Goal: Transaction & Acquisition: Purchase product/service

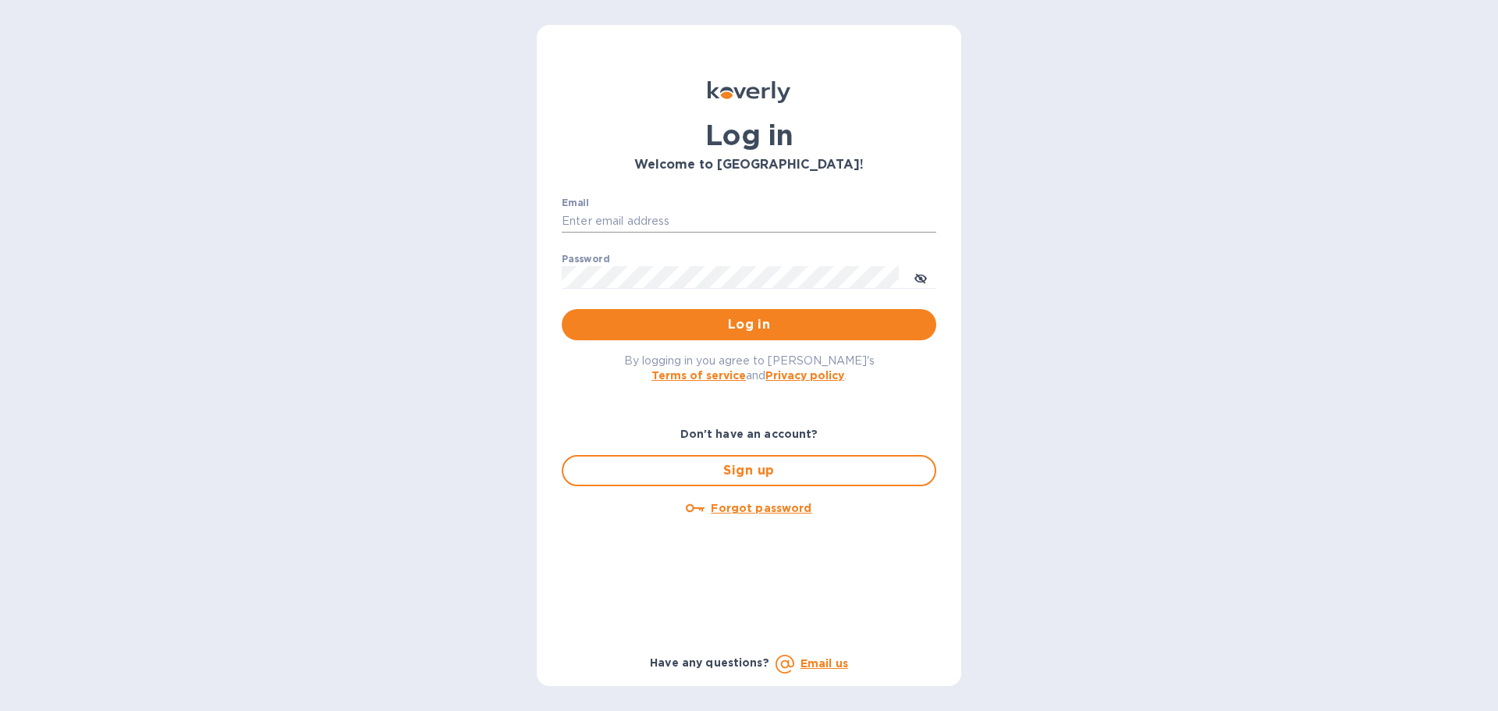
click at [600, 222] on input "Email" at bounding box center [749, 221] width 374 height 23
type input "jevans@roguemf.com"
click at [562, 309] on button "Log in" at bounding box center [749, 324] width 374 height 31
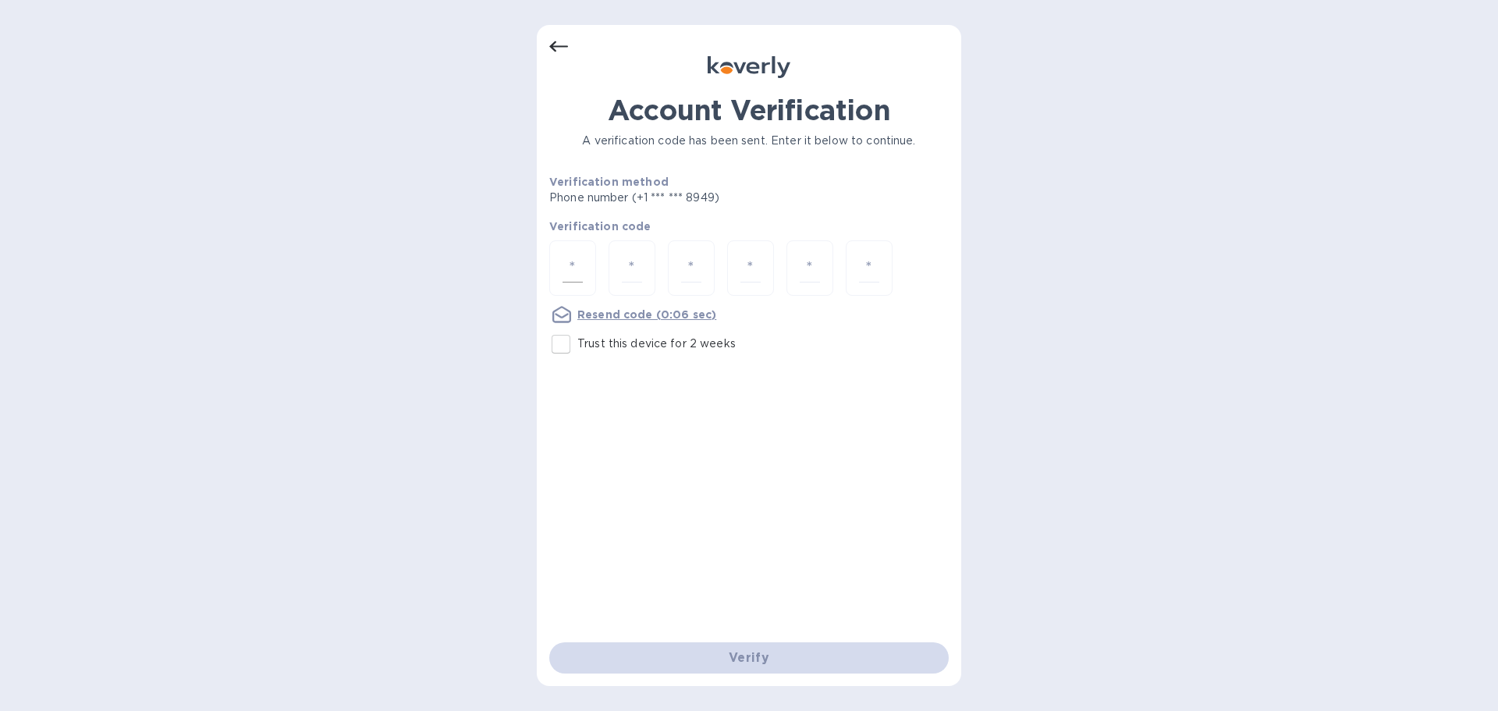
click at [571, 268] on input "number" at bounding box center [572, 268] width 20 height 29
type input "1"
type input "9"
type input "6"
type input "8"
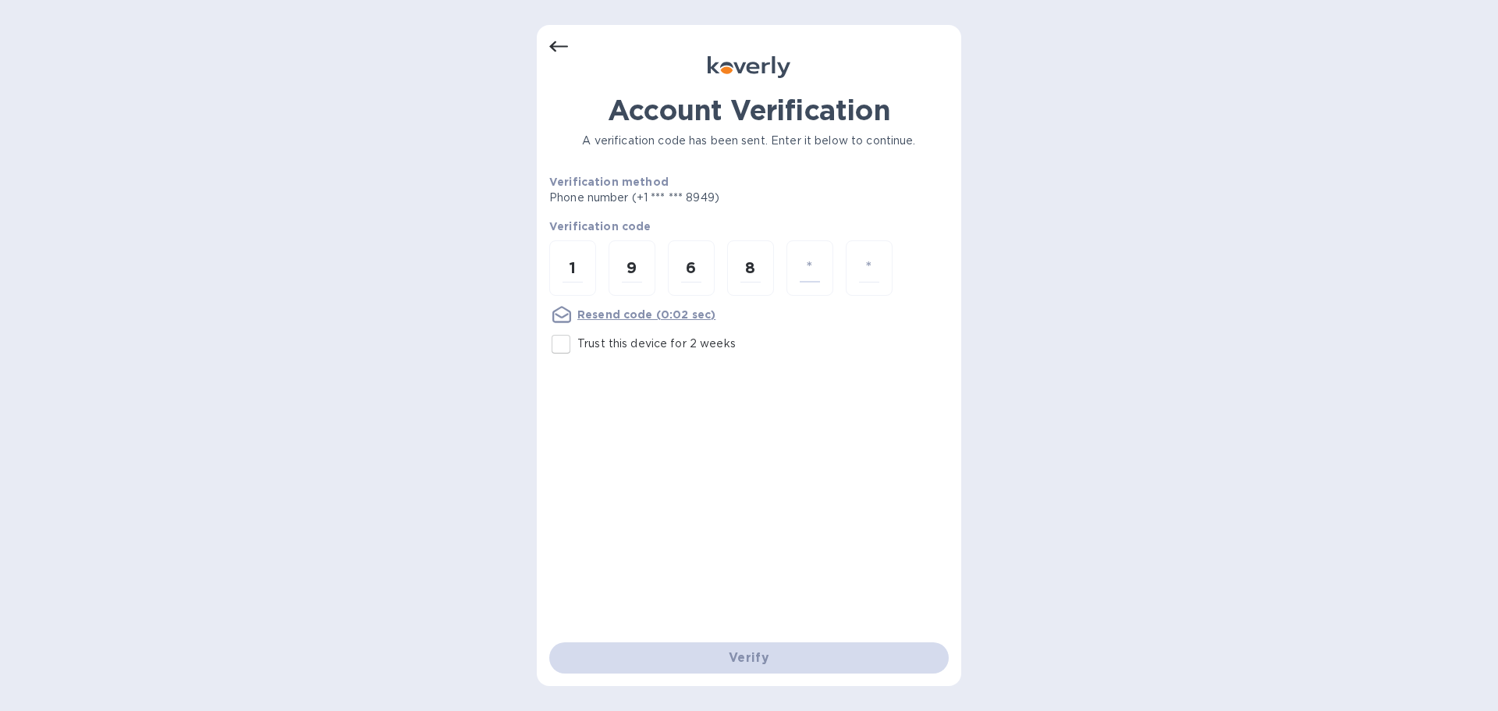
type input "7"
type input "9"
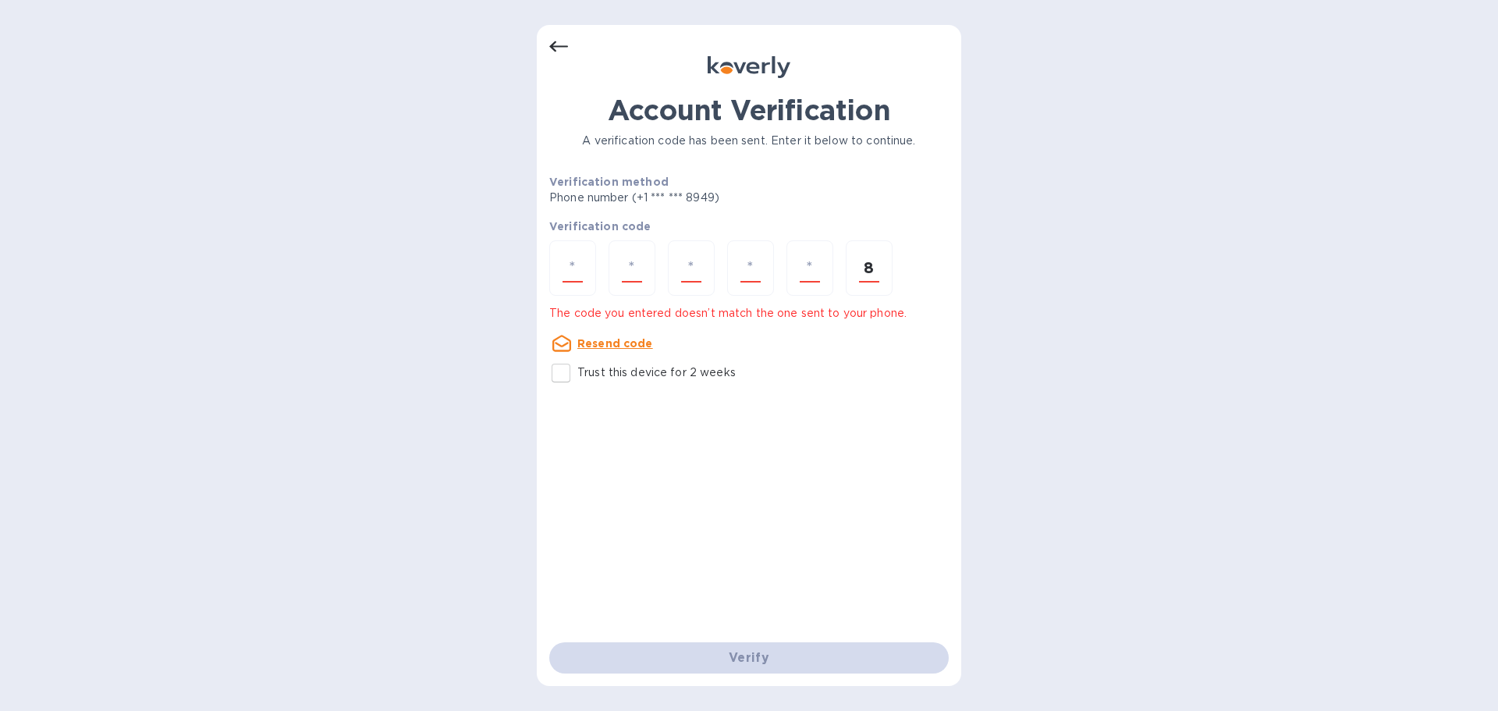
type input "8"
click at [567, 279] on input "number" at bounding box center [572, 268] width 20 height 29
type input "1"
type input "9"
type input "6"
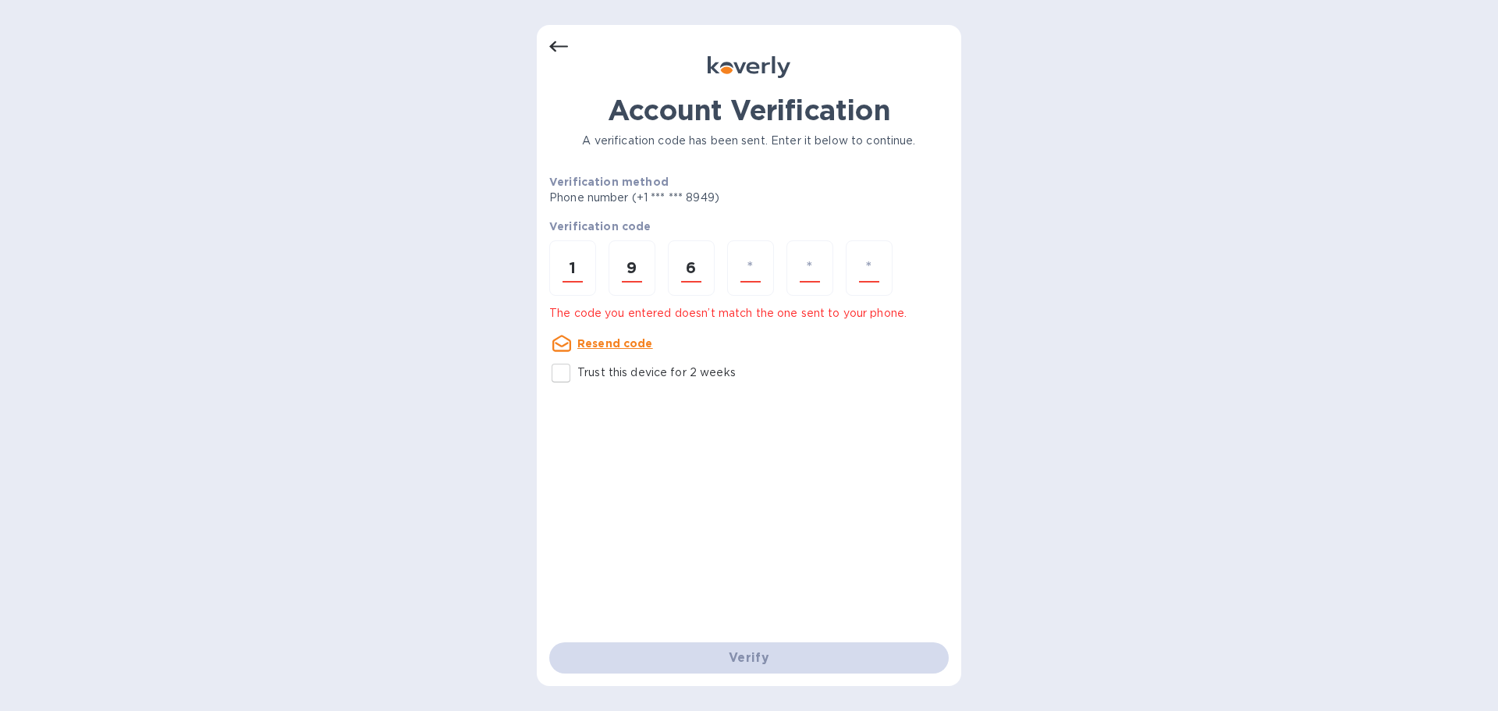
type input "8"
type input "7"
type input "8"
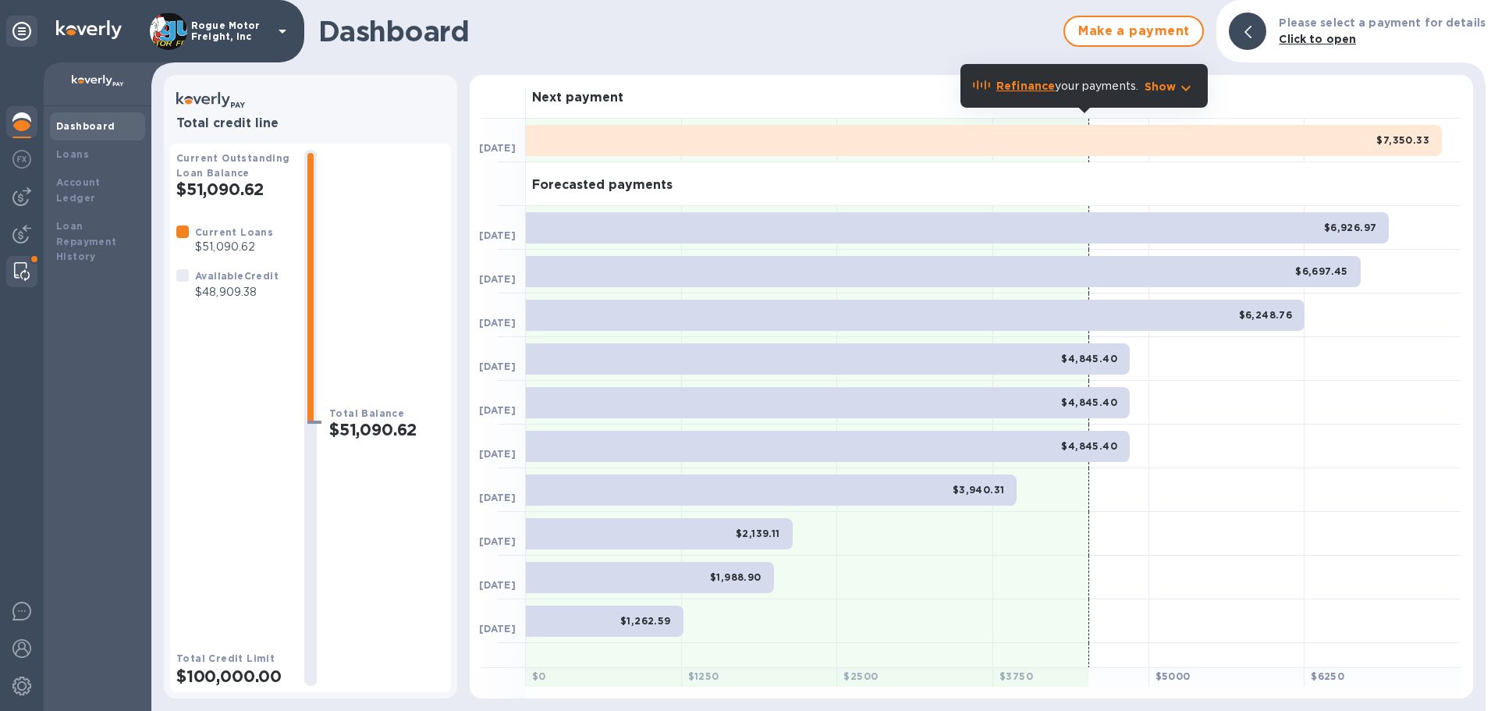
click at [19, 268] on img at bounding box center [22, 271] width 16 height 19
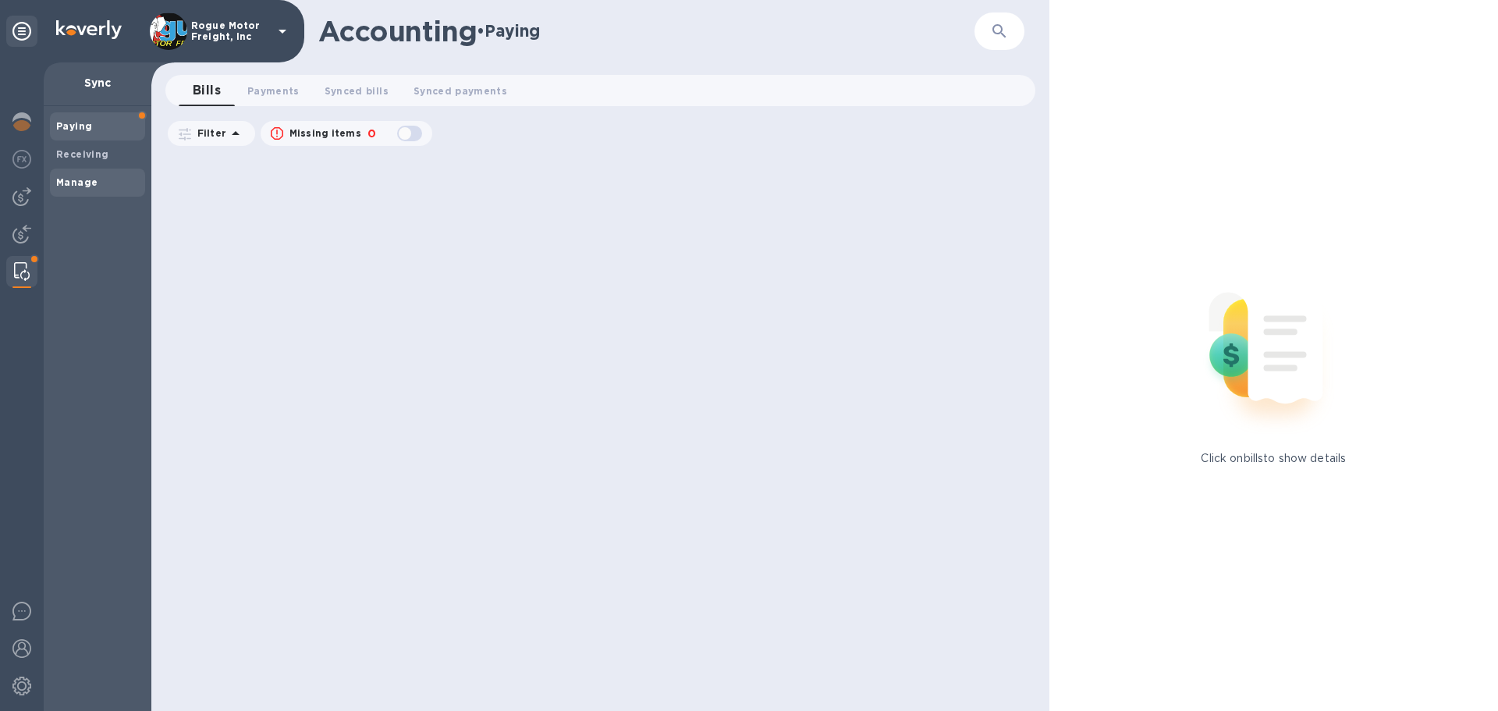
click at [66, 181] on b "Manage" at bounding box center [76, 182] width 41 height 12
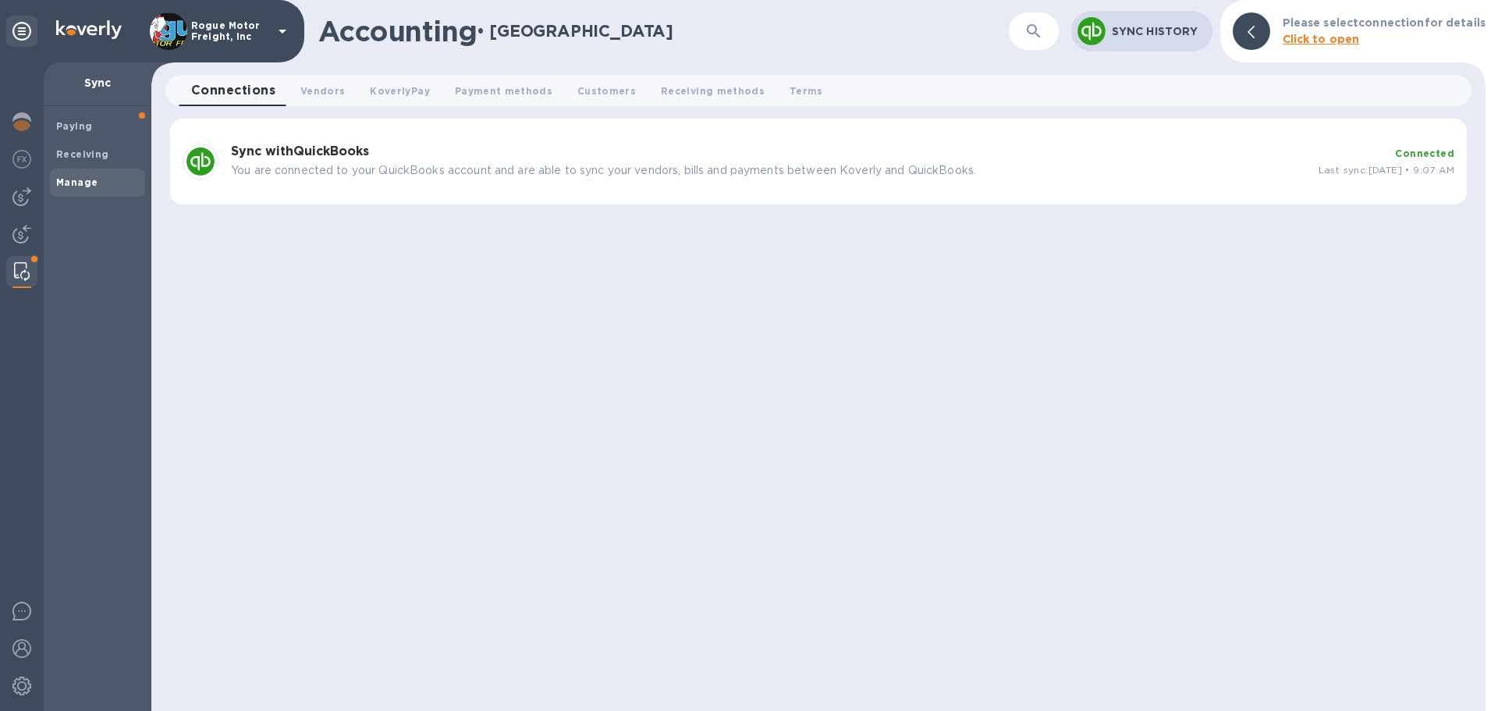
click at [494, 152] on h3 "Sync with QuickBooks" at bounding box center [768, 151] width 1075 height 15
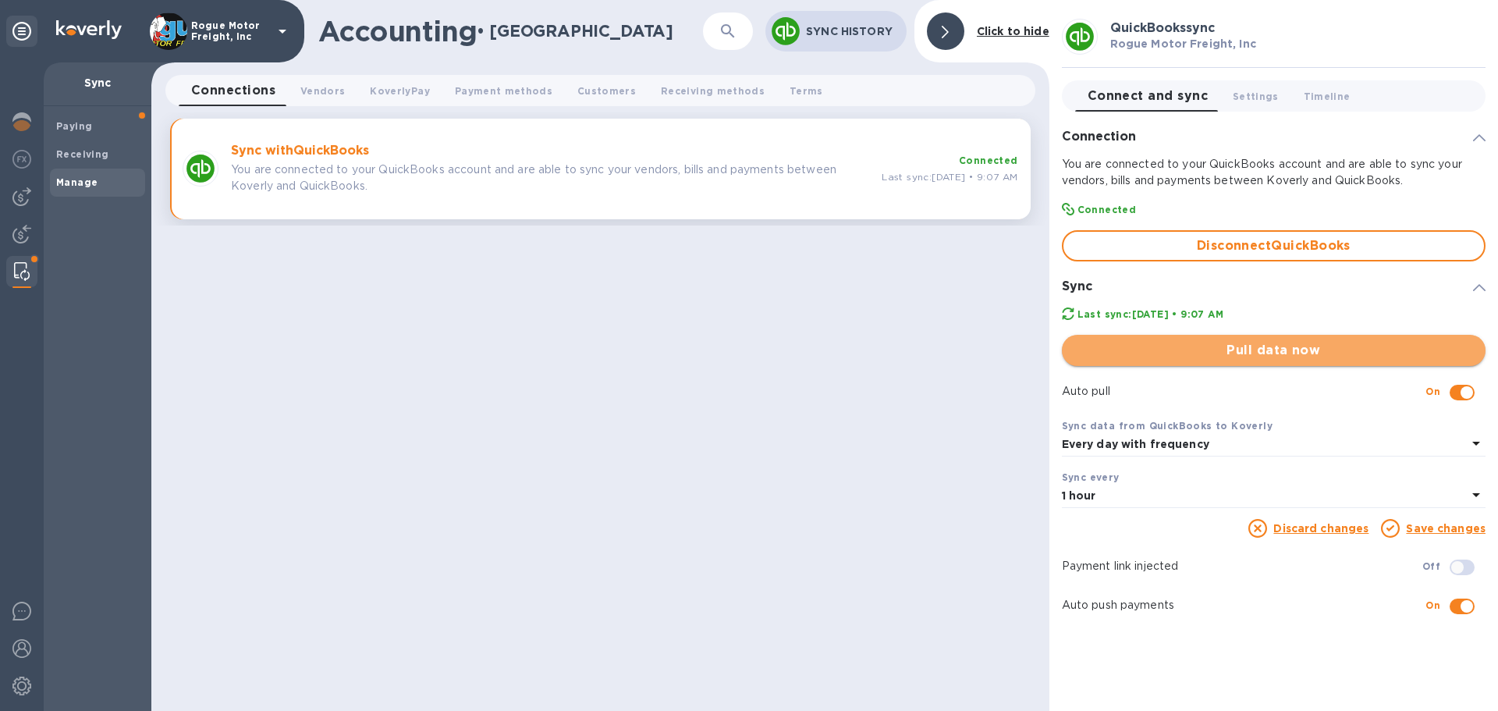
click at [1266, 354] on span "Pull data now" at bounding box center [1273, 350] width 399 height 19
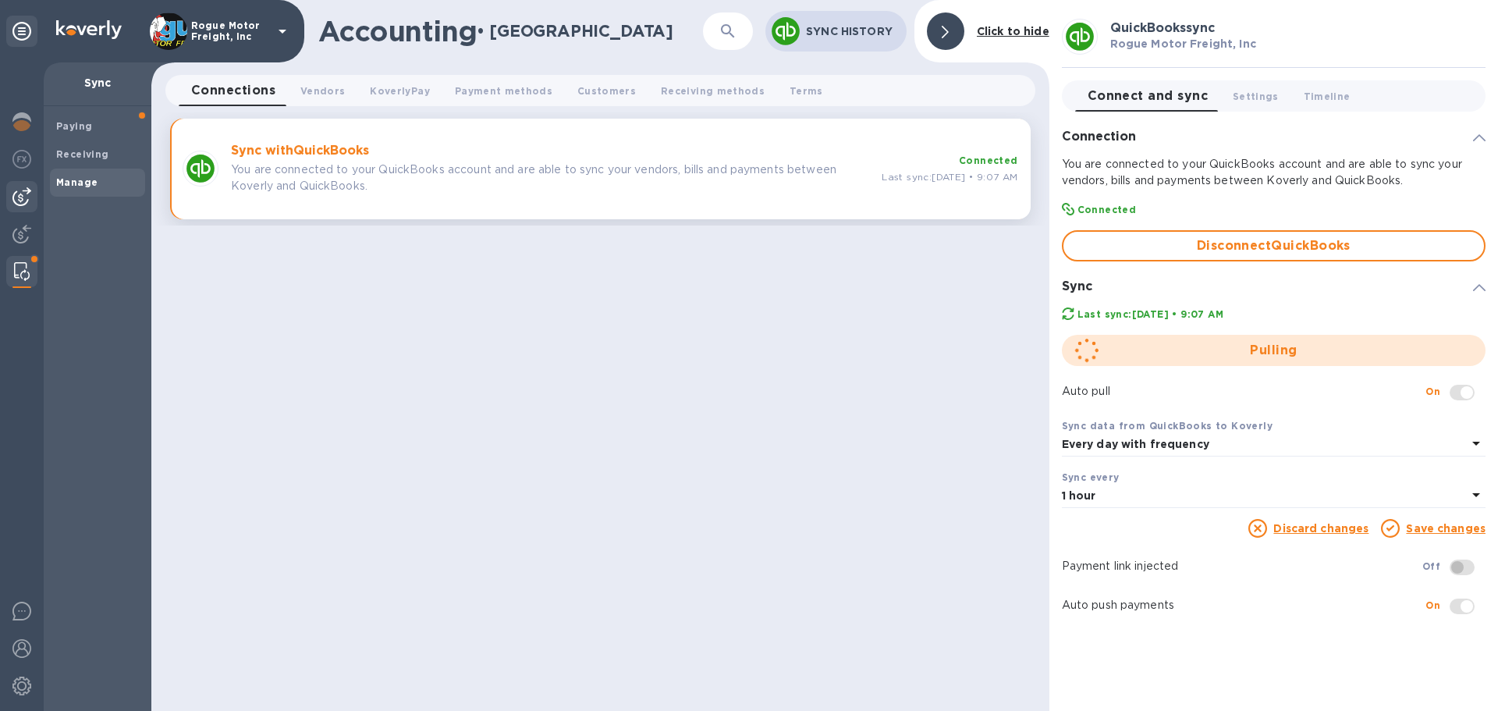
click at [22, 190] on img at bounding box center [21, 196] width 19 height 19
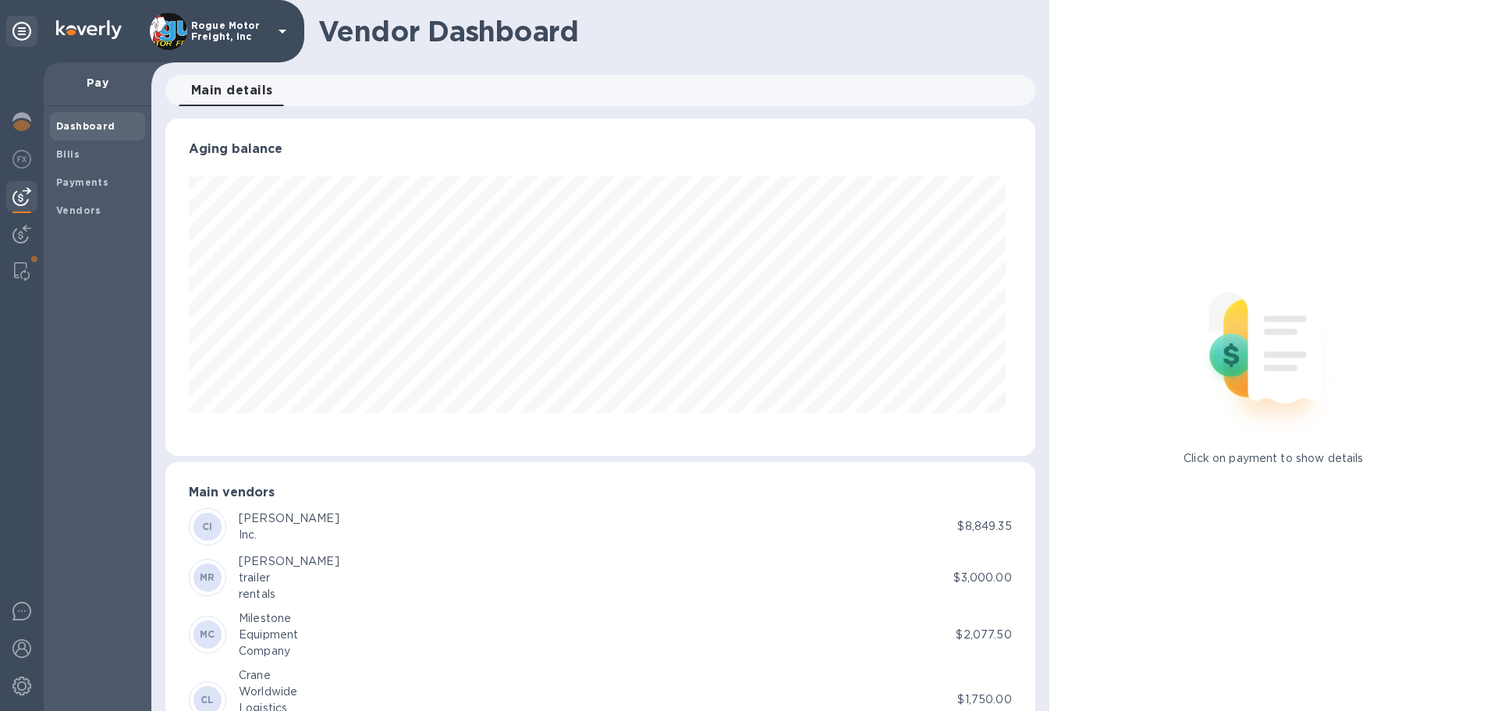
scroll to position [337, 863]
click at [71, 156] on b "Bills" at bounding box center [67, 154] width 23 height 12
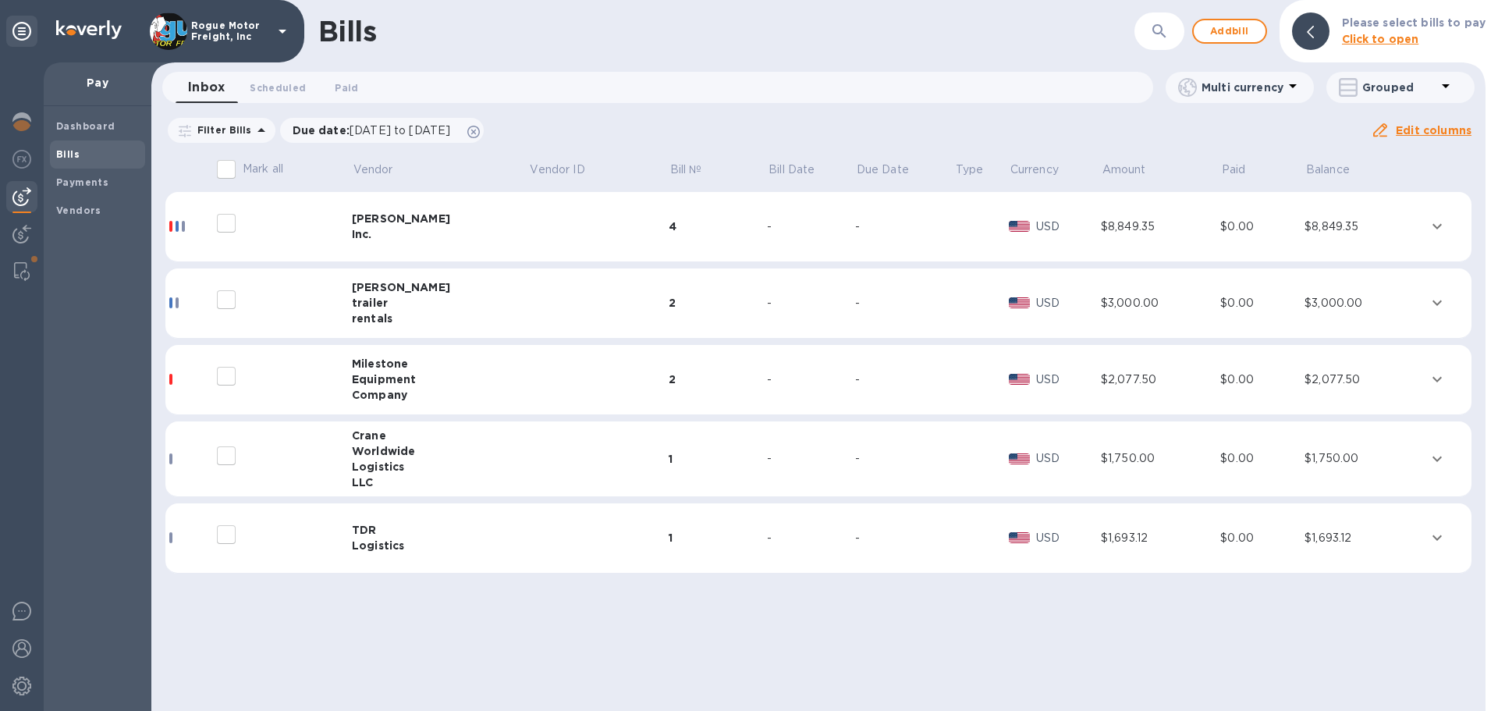
click at [1396, 385] on div "$2,077.50" at bounding box center [1364, 379] width 120 height 16
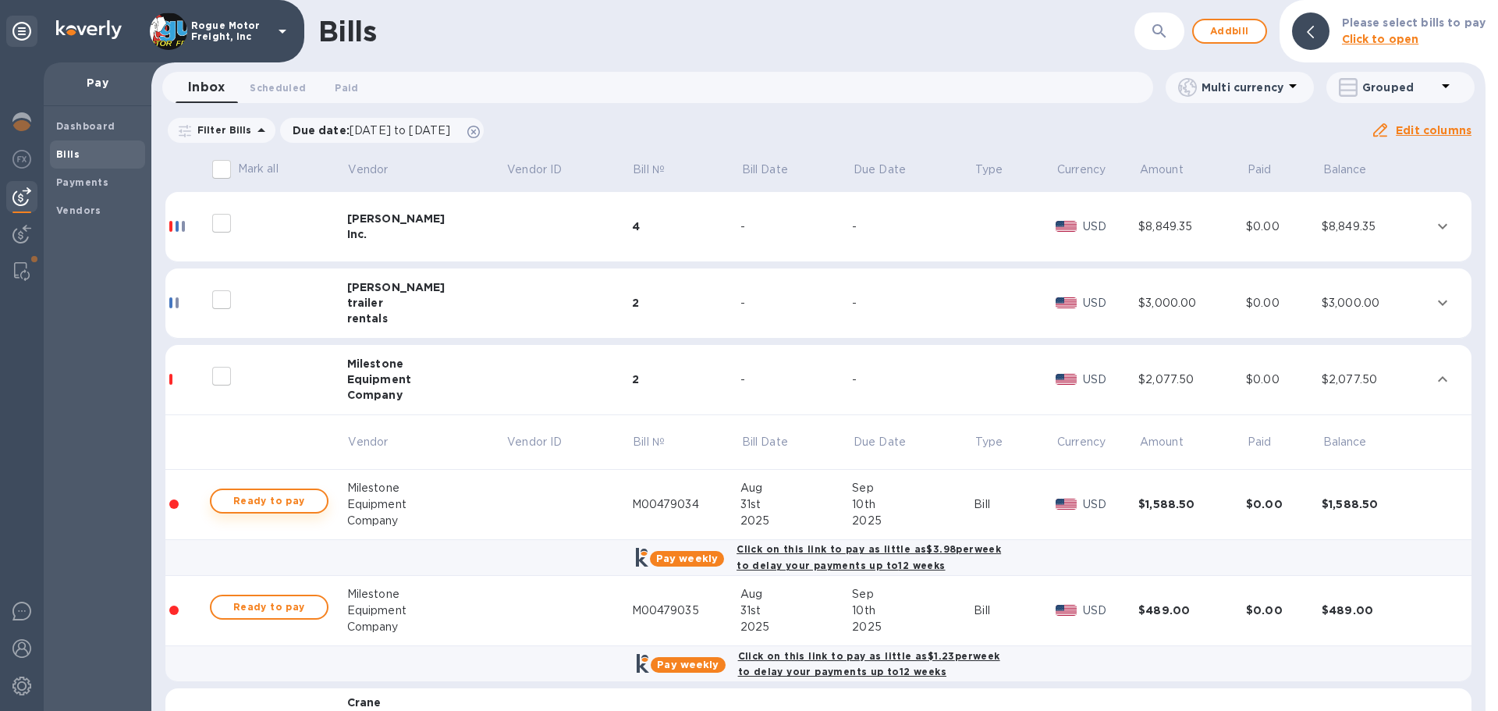
click at [282, 495] on span "Ready to pay" at bounding box center [269, 500] width 90 height 19
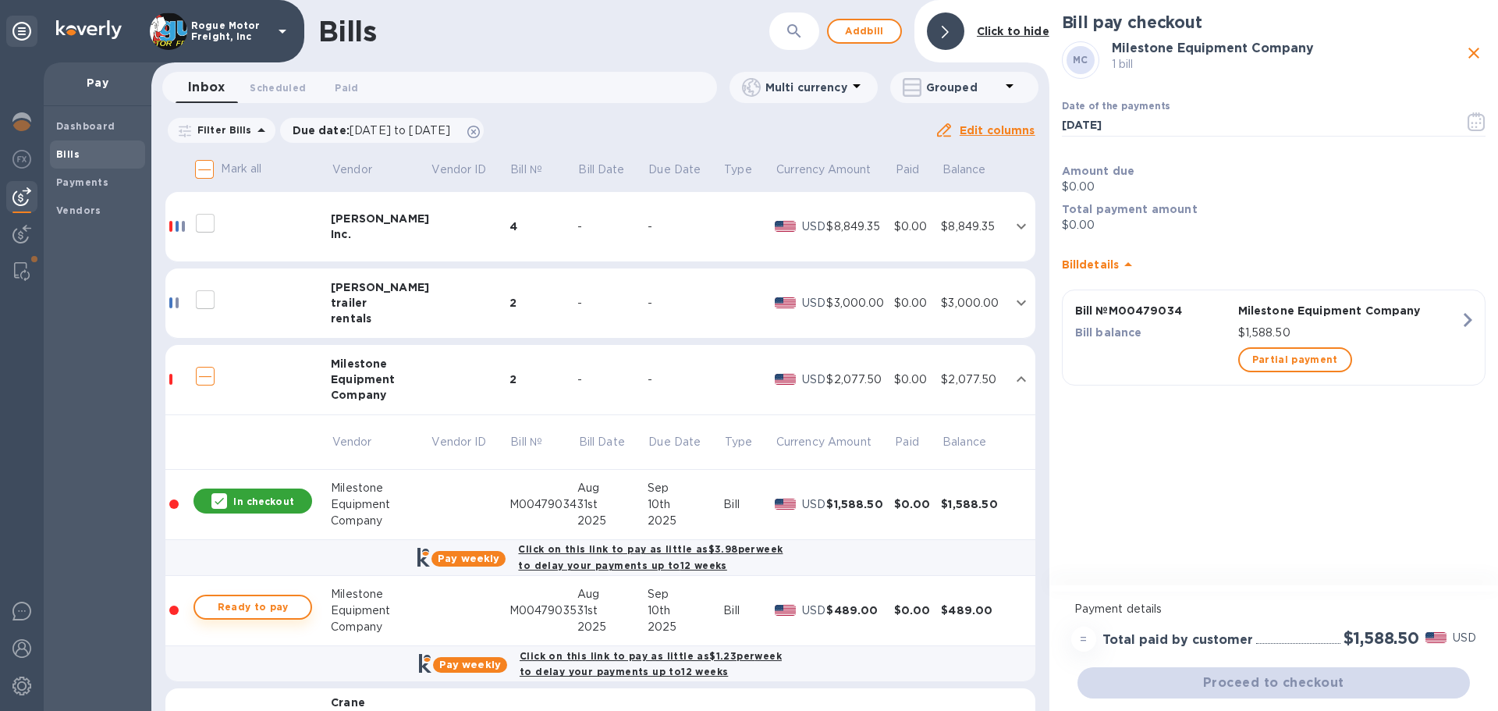
click at [254, 605] on span "Ready to pay" at bounding box center [252, 606] width 90 height 19
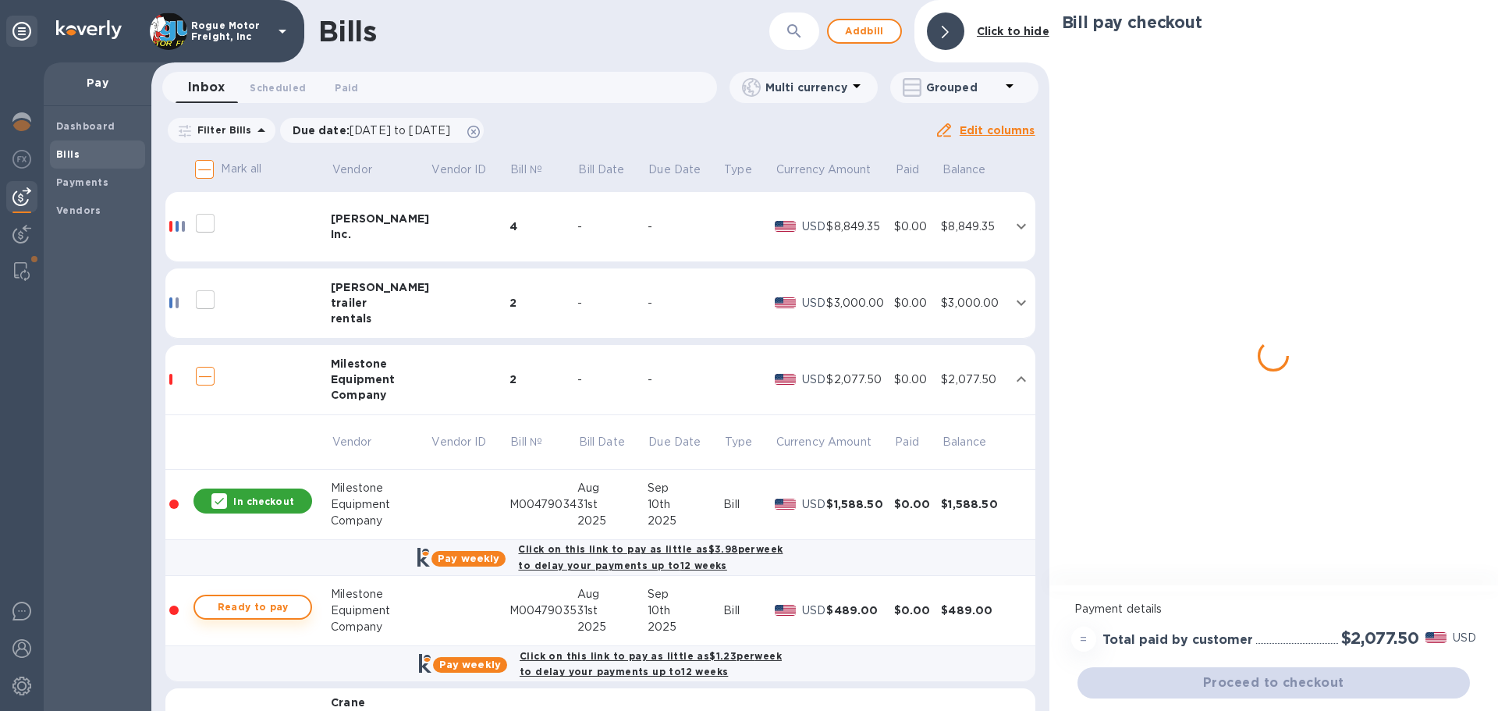
checkbox input "true"
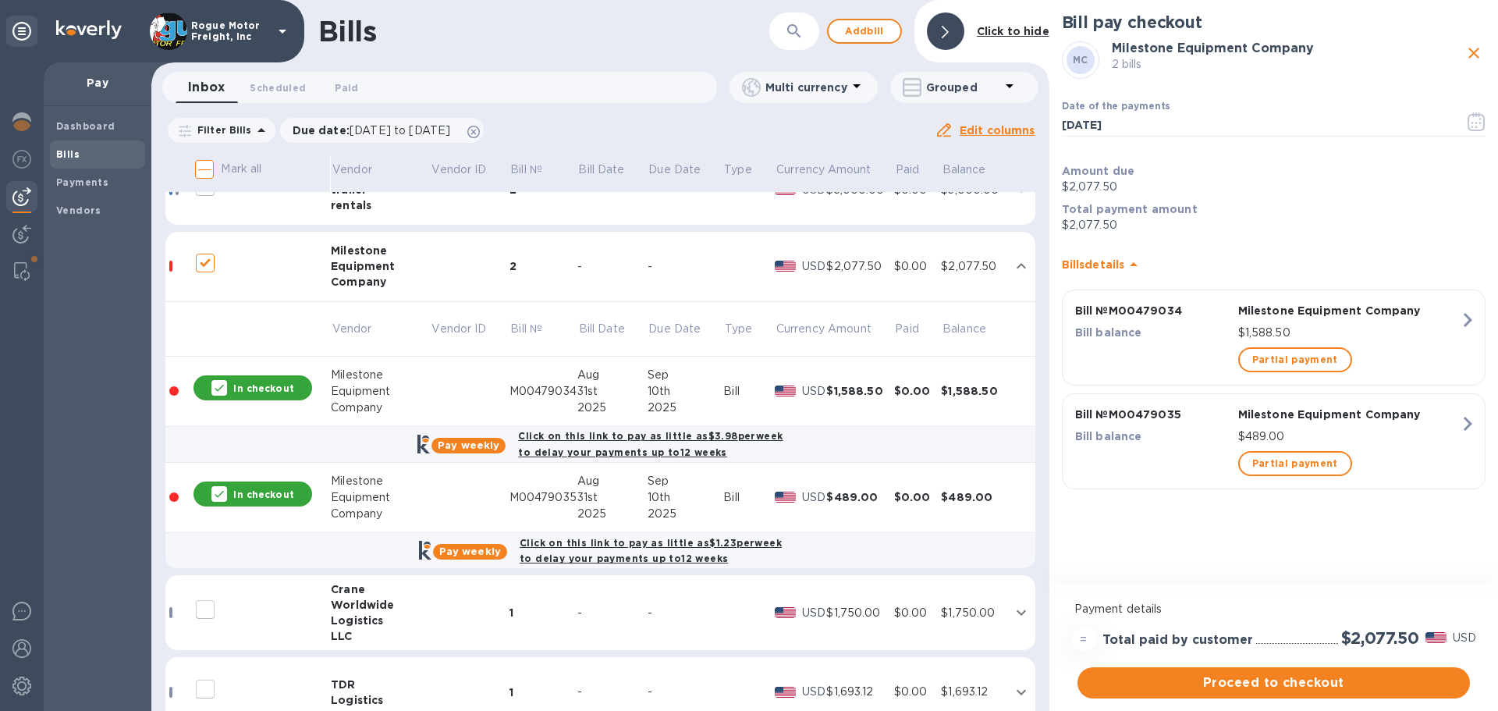
scroll to position [150, 0]
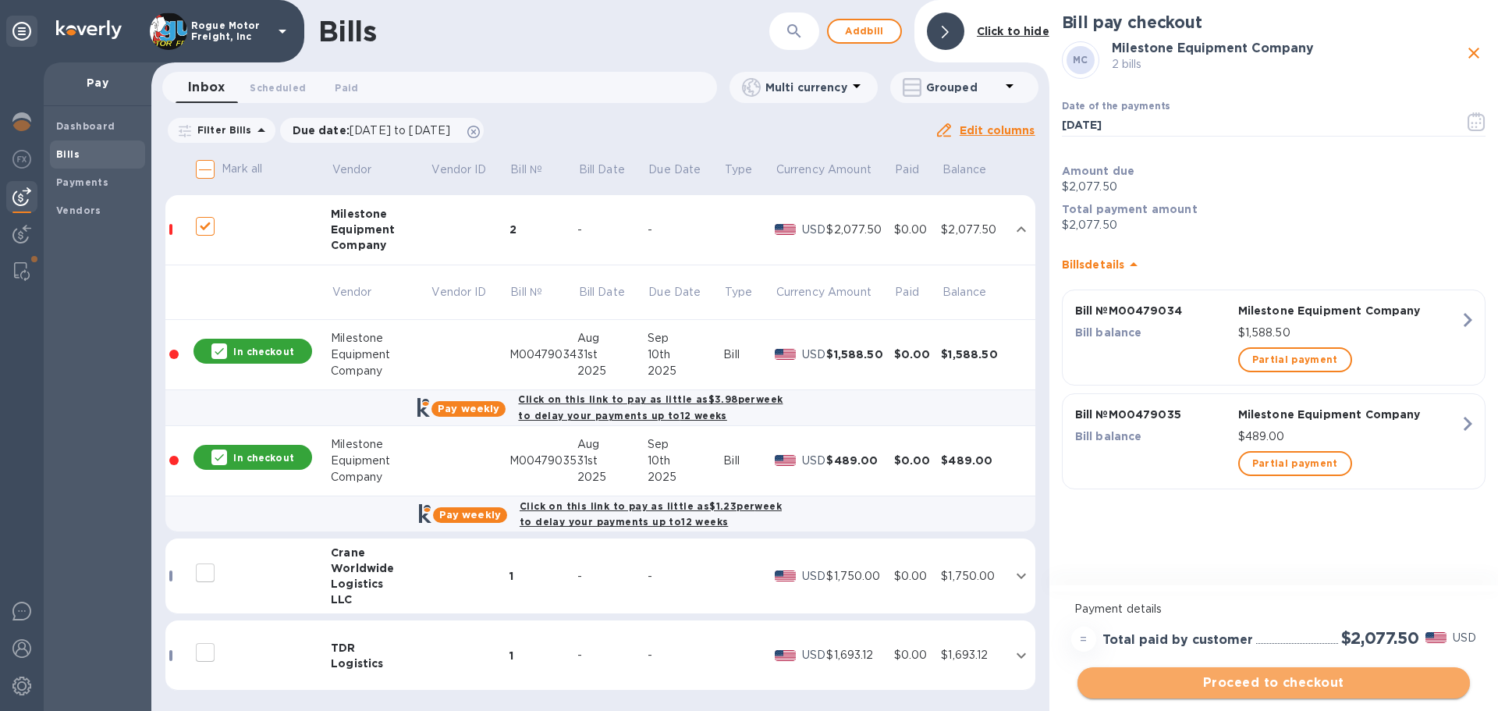
click at [1229, 681] on span "Proceed to checkout" at bounding box center [1273, 682] width 367 height 19
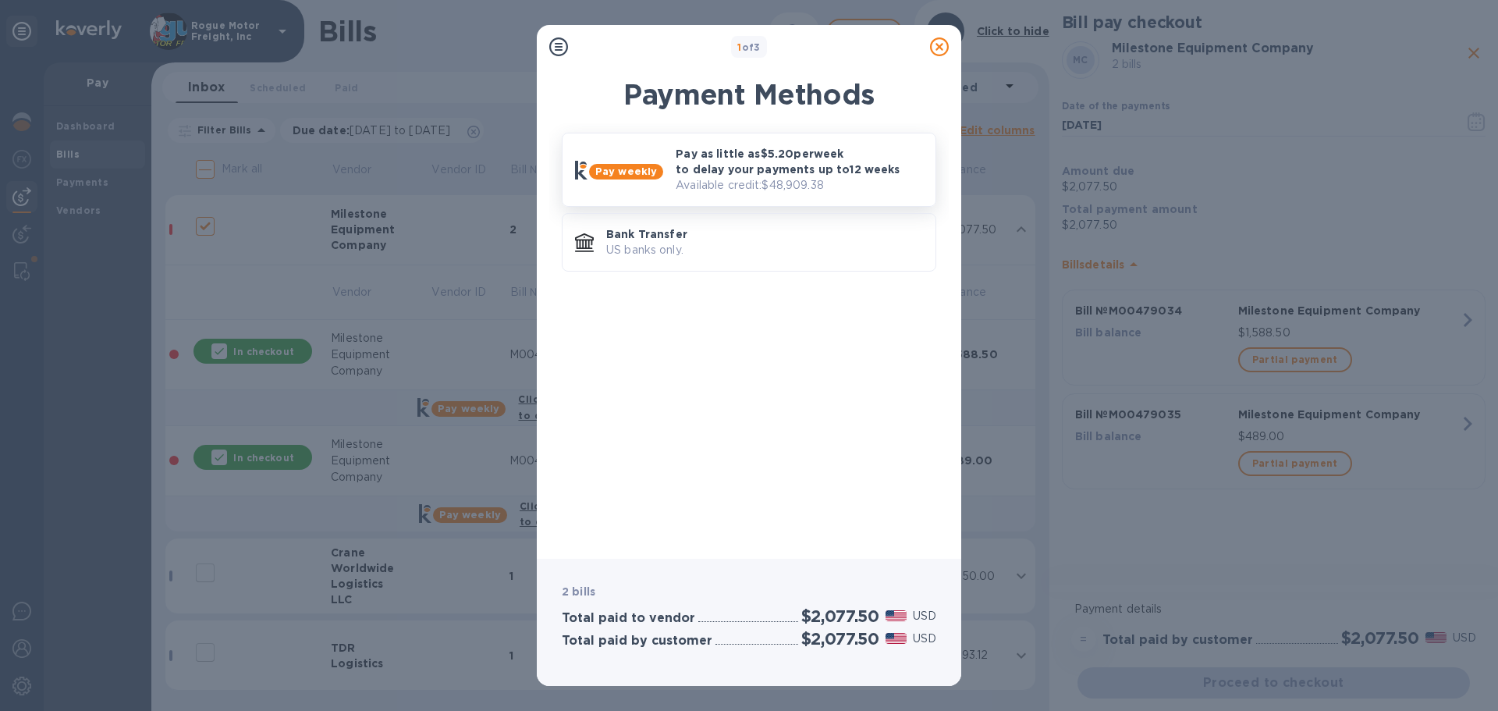
click at [749, 153] on p "Pay as little as $5.20 per week to delay your payments up to 12 weeks" at bounding box center [798, 161] width 247 height 31
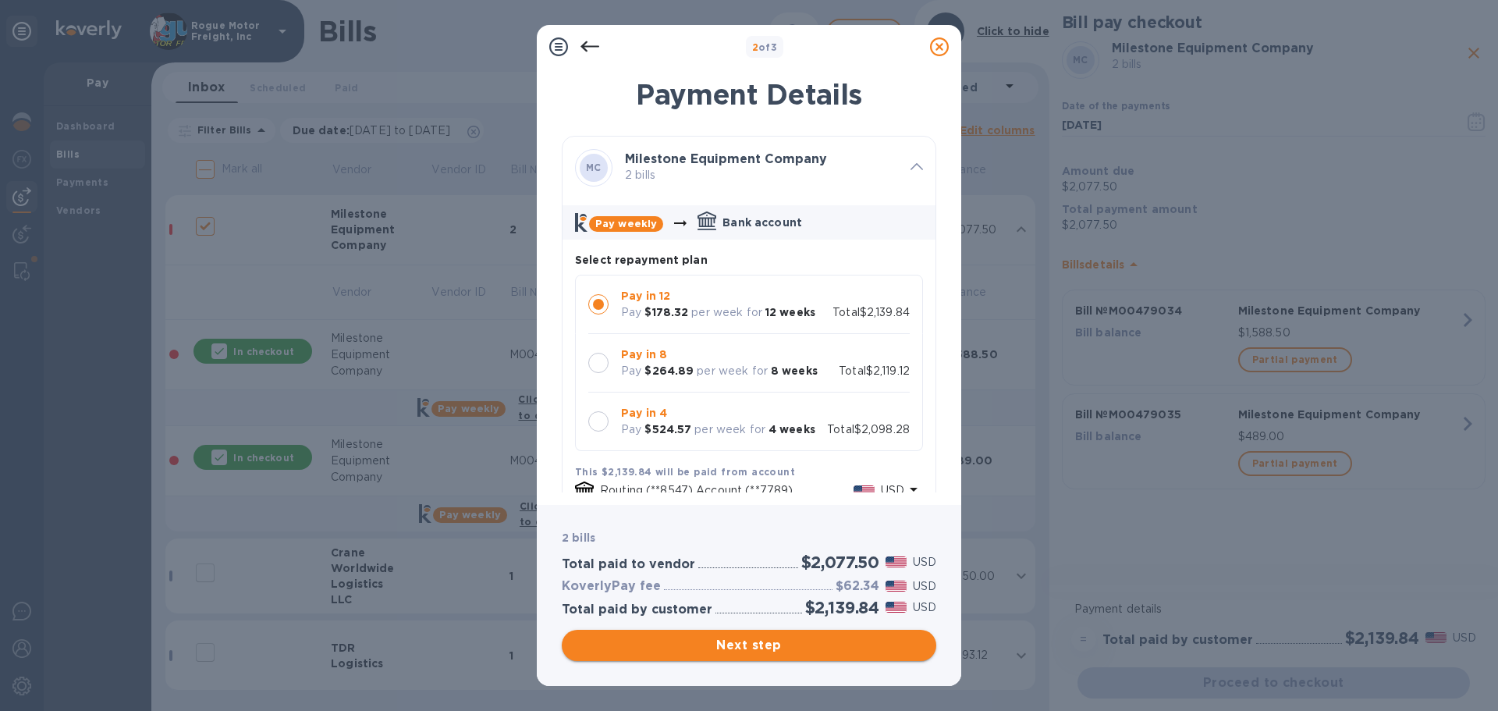
click at [745, 645] on span "Next step" at bounding box center [748, 645] width 349 height 19
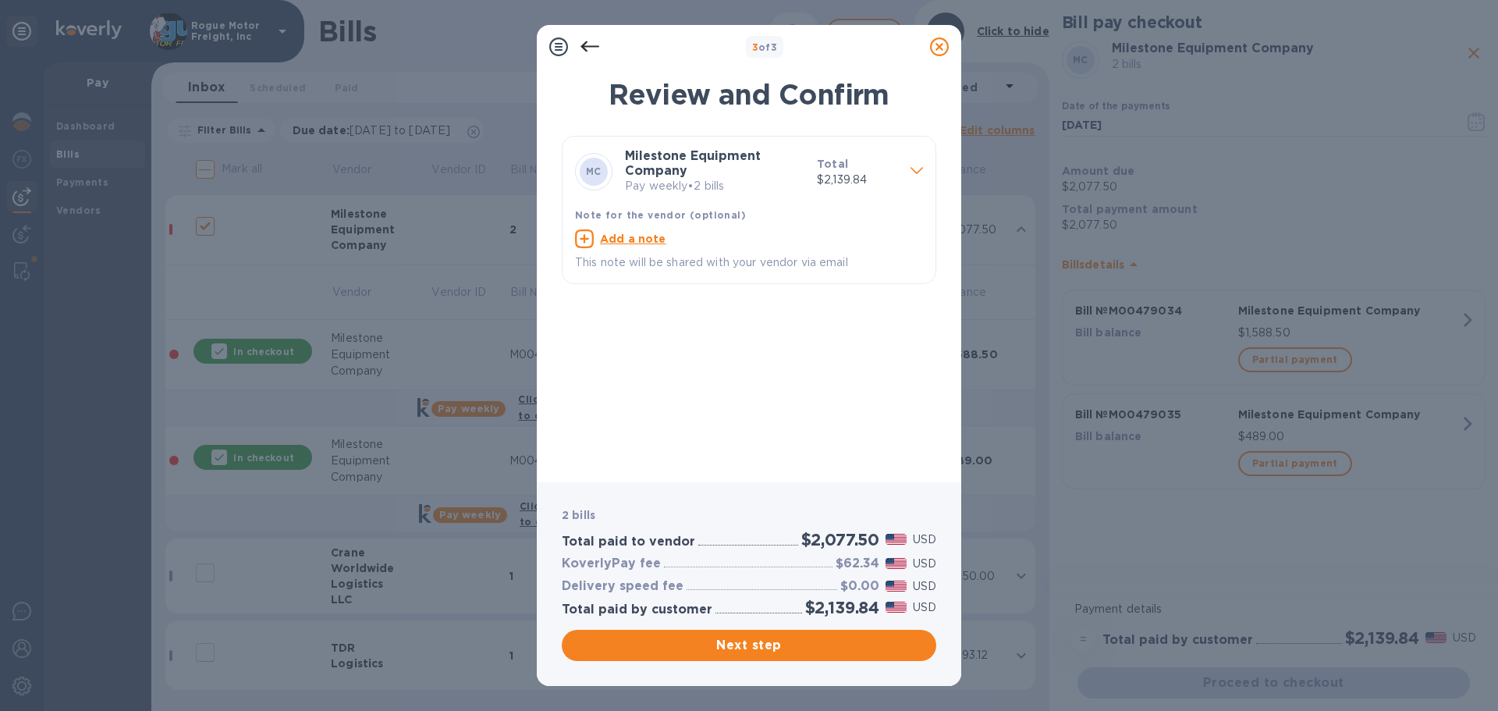
click at [740, 641] on span "Next step" at bounding box center [748, 645] width 349 height 19
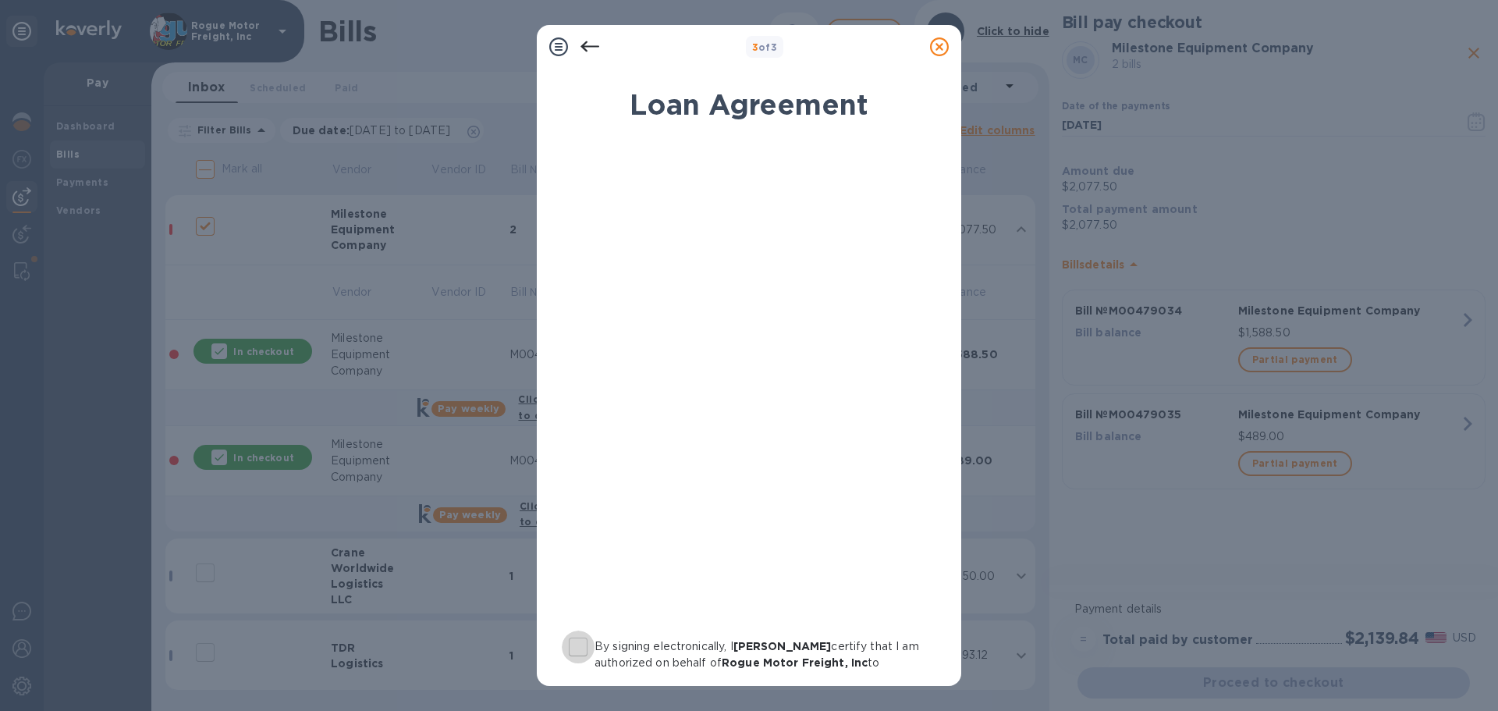
click at [576, 649] on input "By signing electronically, I [PERSON_NAME] certify that I am authorized on beha…" at bounding box center [578, 646] width 33 height 33
checkbox input "true"
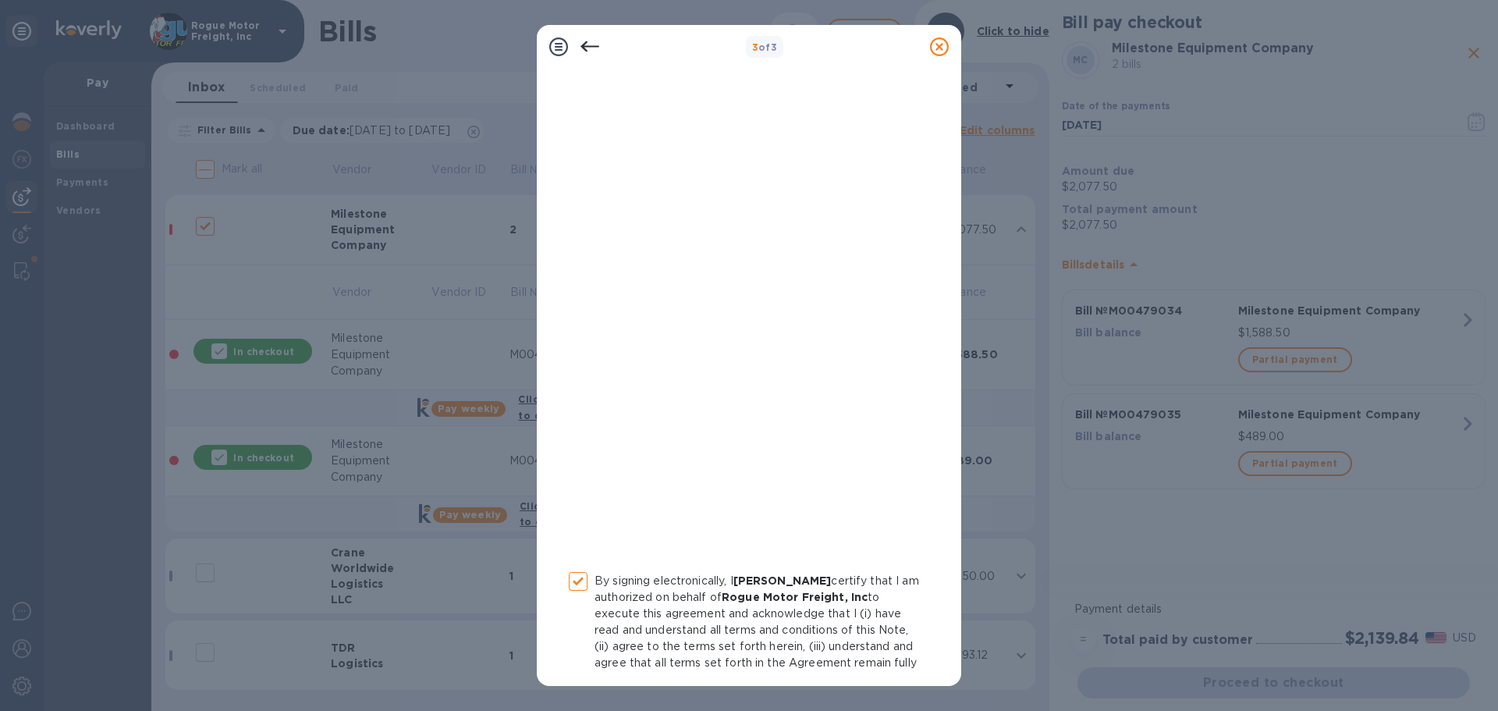
scroll to position [178, 0]
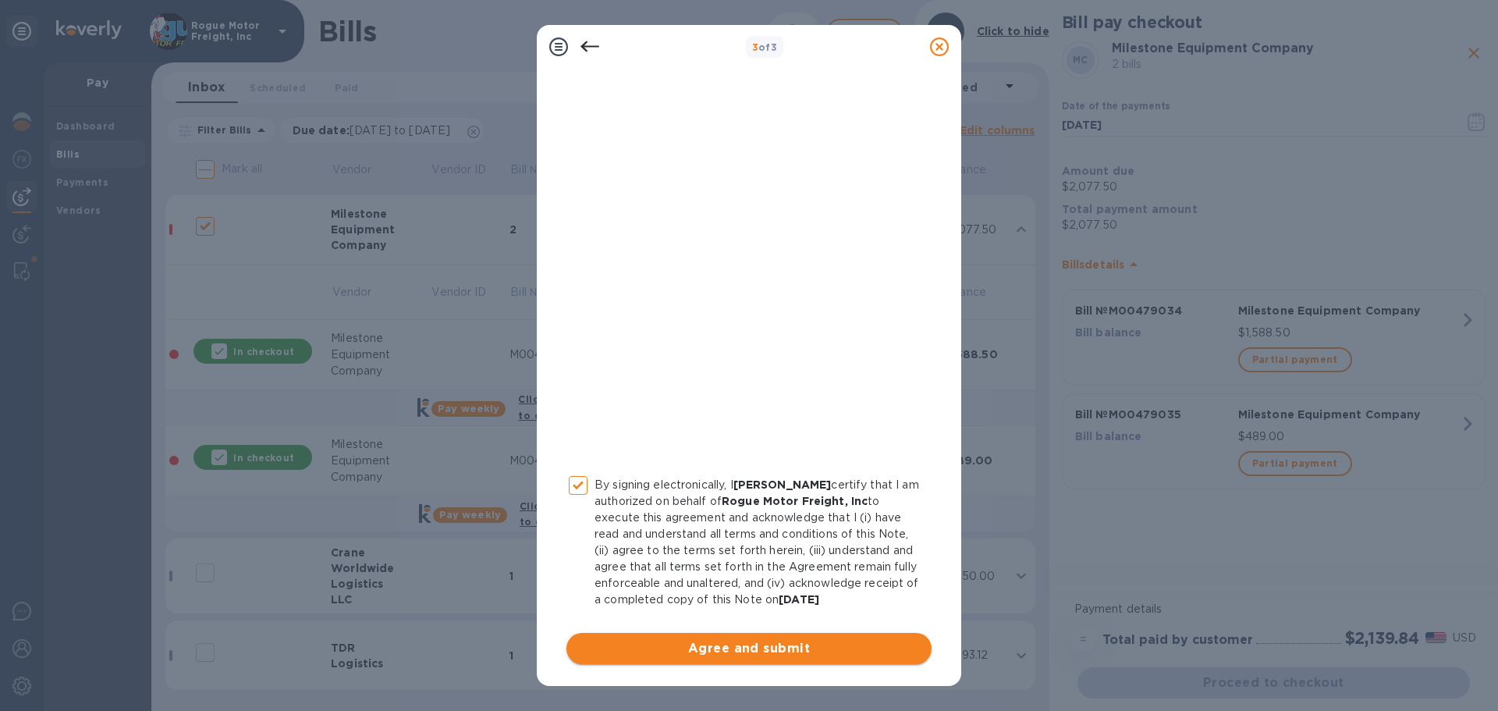
click at [713, 647] on span "Agree and submit" at bounding box center [749, 648] width 340 height 19
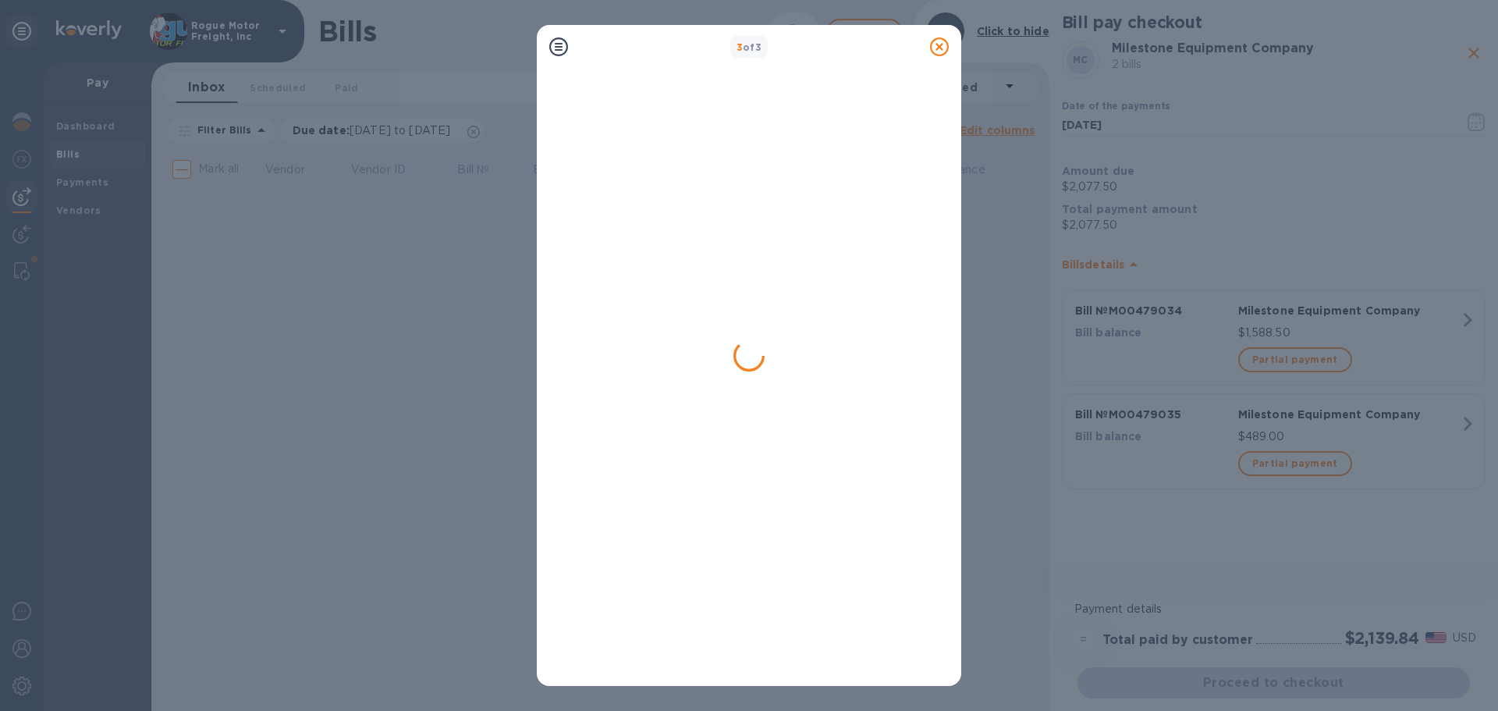
scroll to position [0, 0]
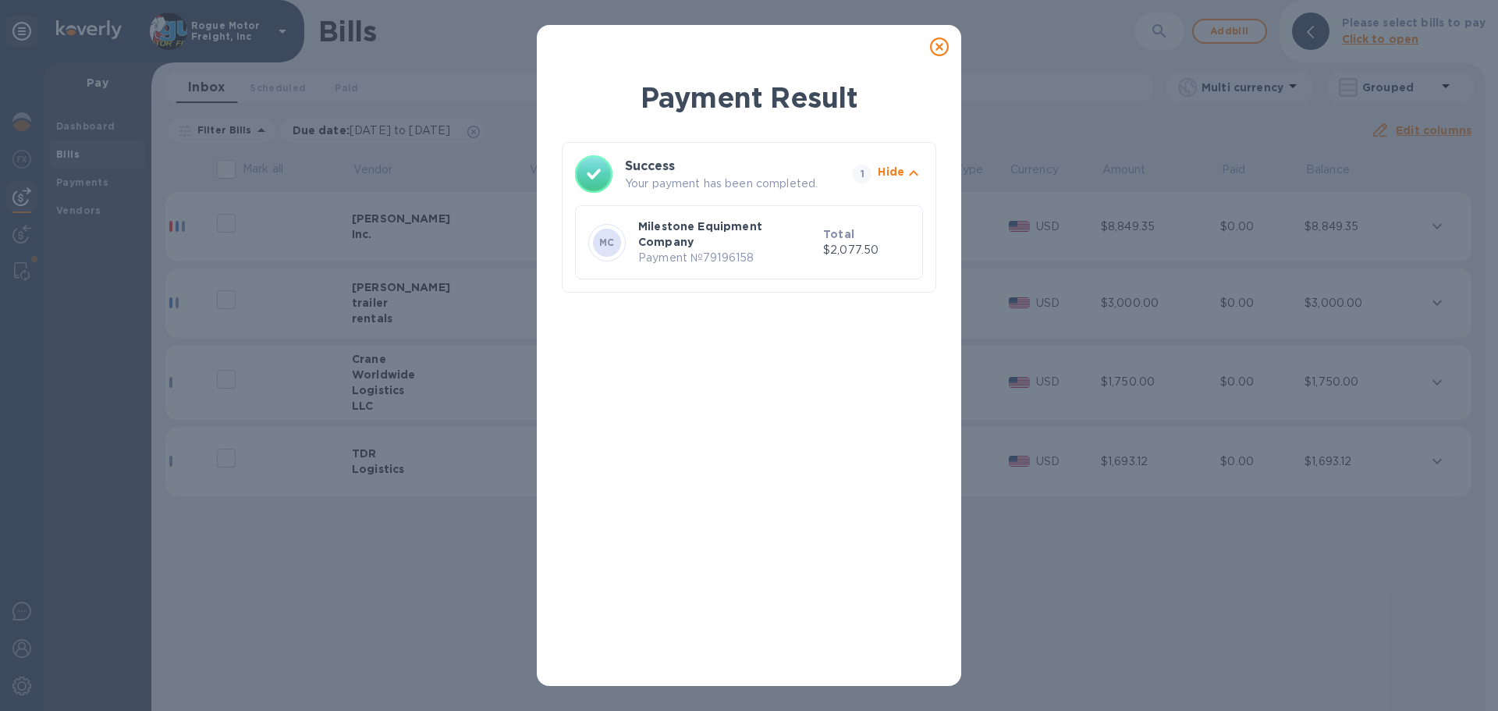
click at [939, 50] on icon at bounding box center [939, 46] width 19 height 19
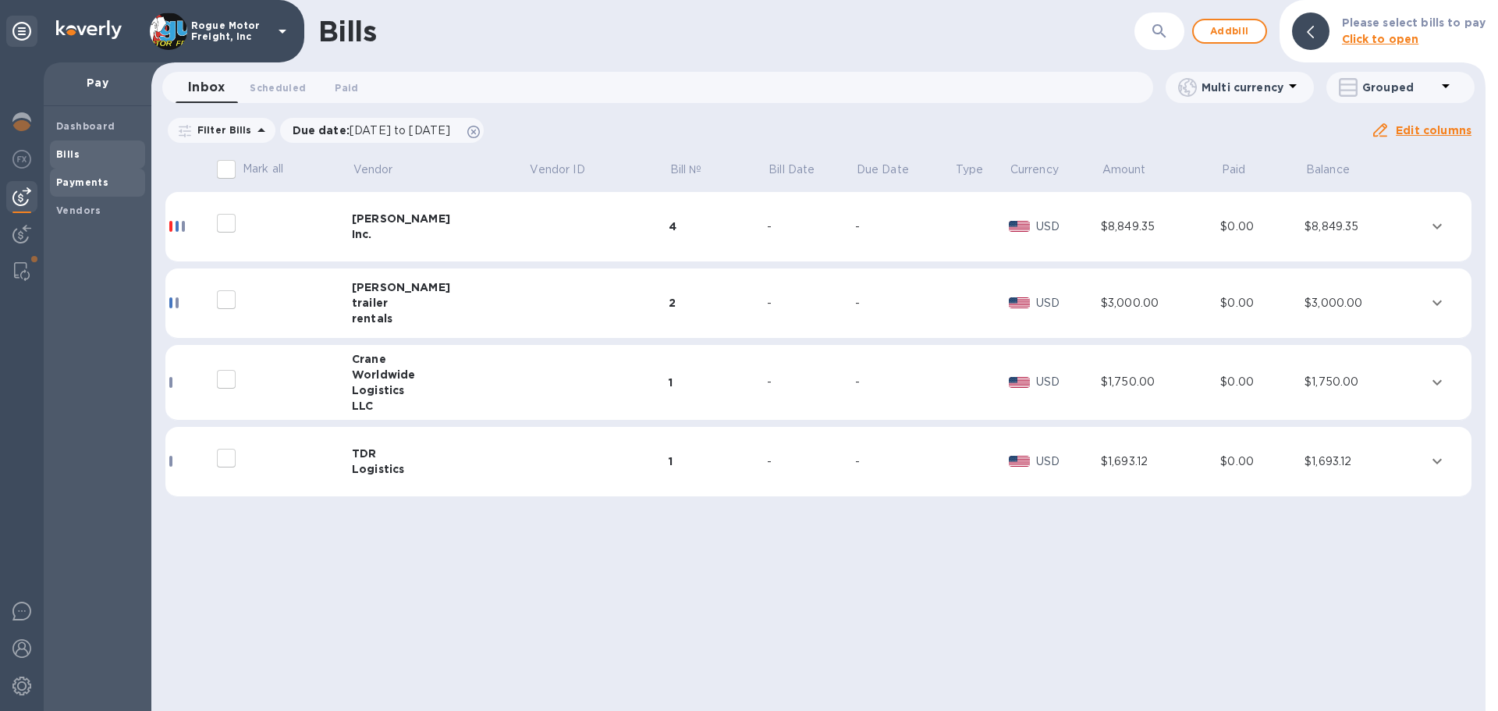
click at [69, 185] on b "Payments" at bounding box center [82, 182] width 52 height 12
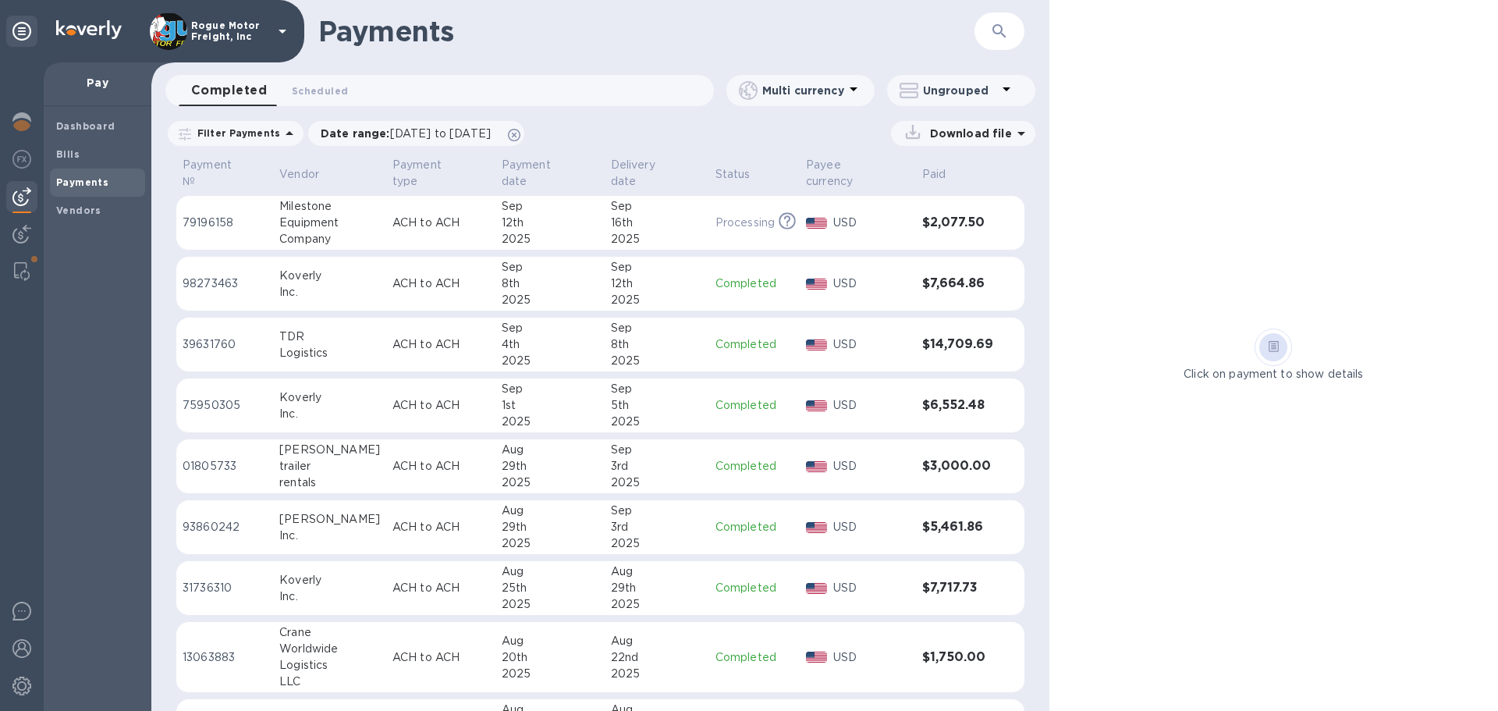
click at [690, 210] on td "[DATE]" at bounding box center [657, 223] width 105 height 55
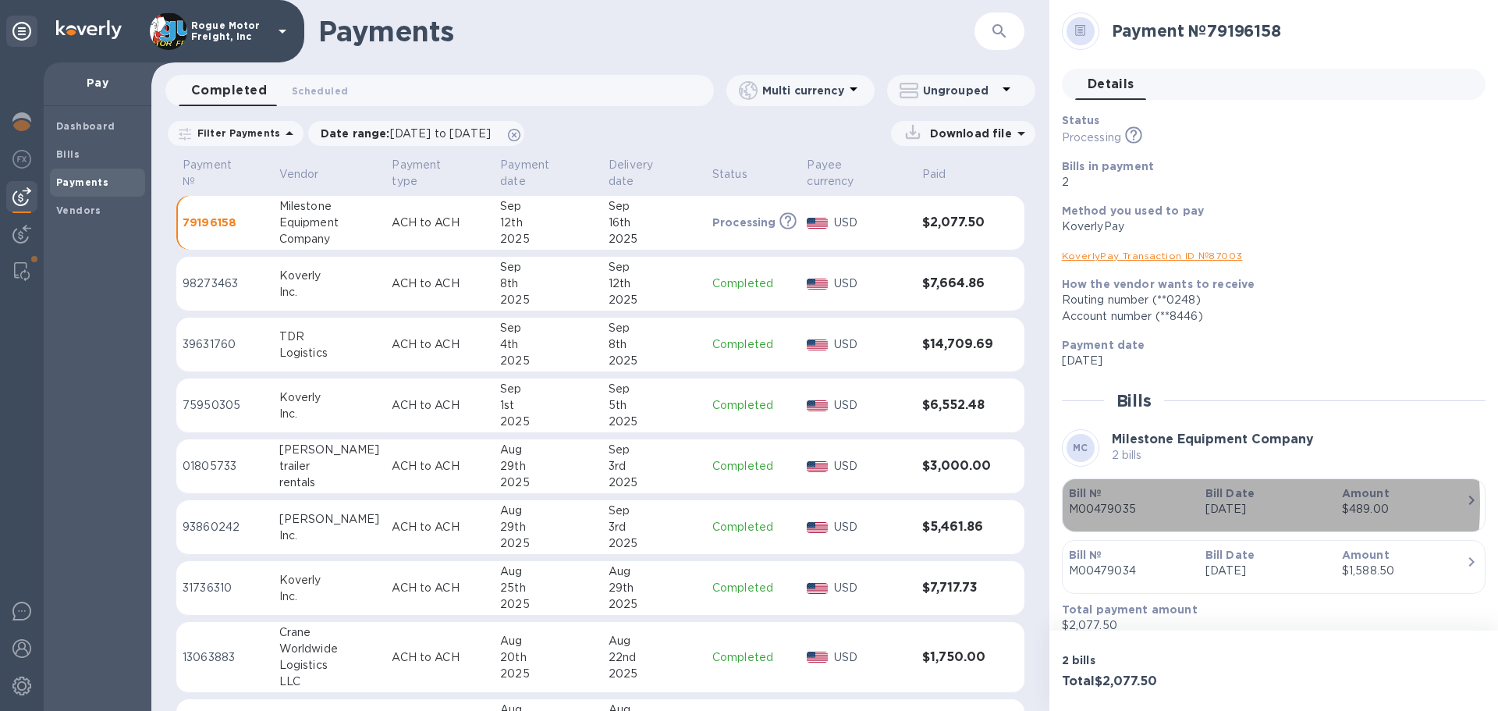
click at [1129, 503] on p "M00479035" at bounding box center [1131, 509] width 124 height 16
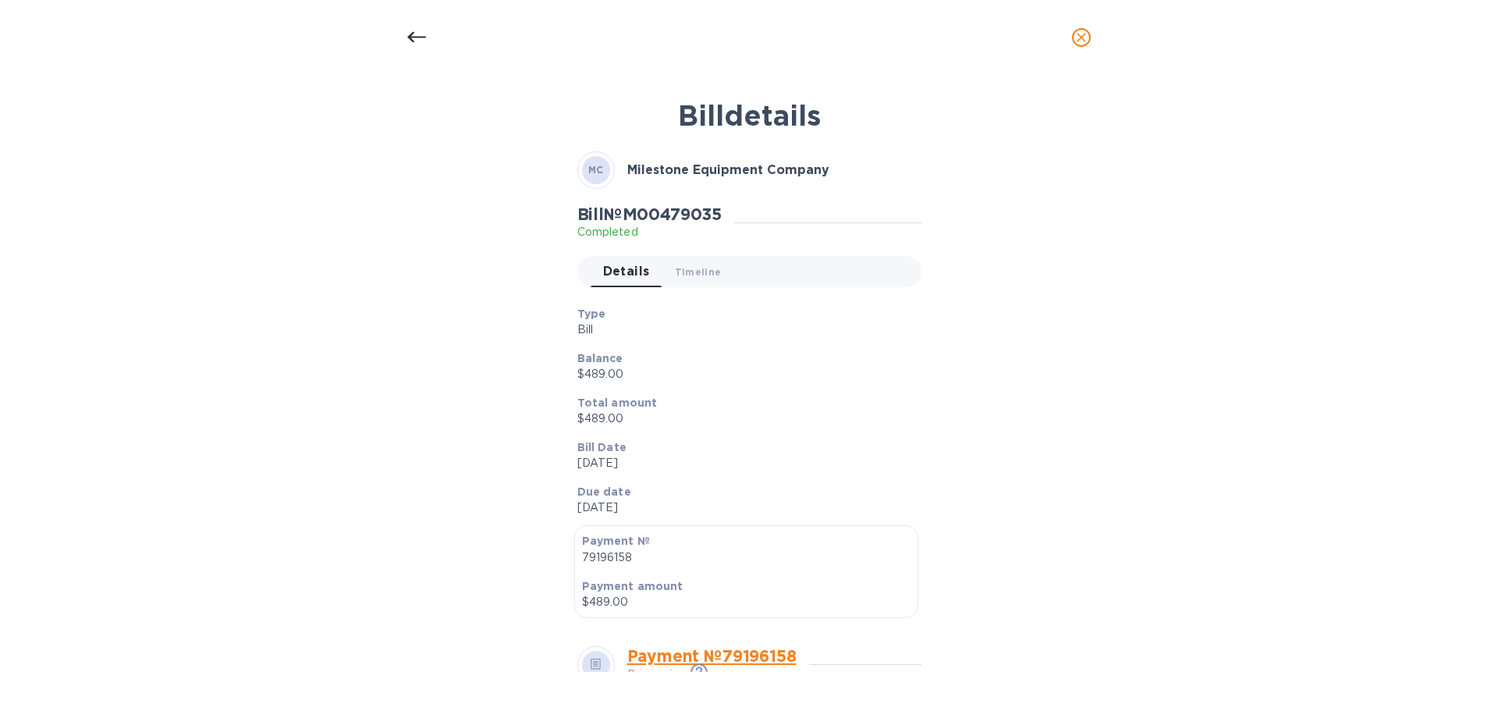
click at [1083, 33] on icon "close" at bounding box center [1081, 38] width 16 height 16
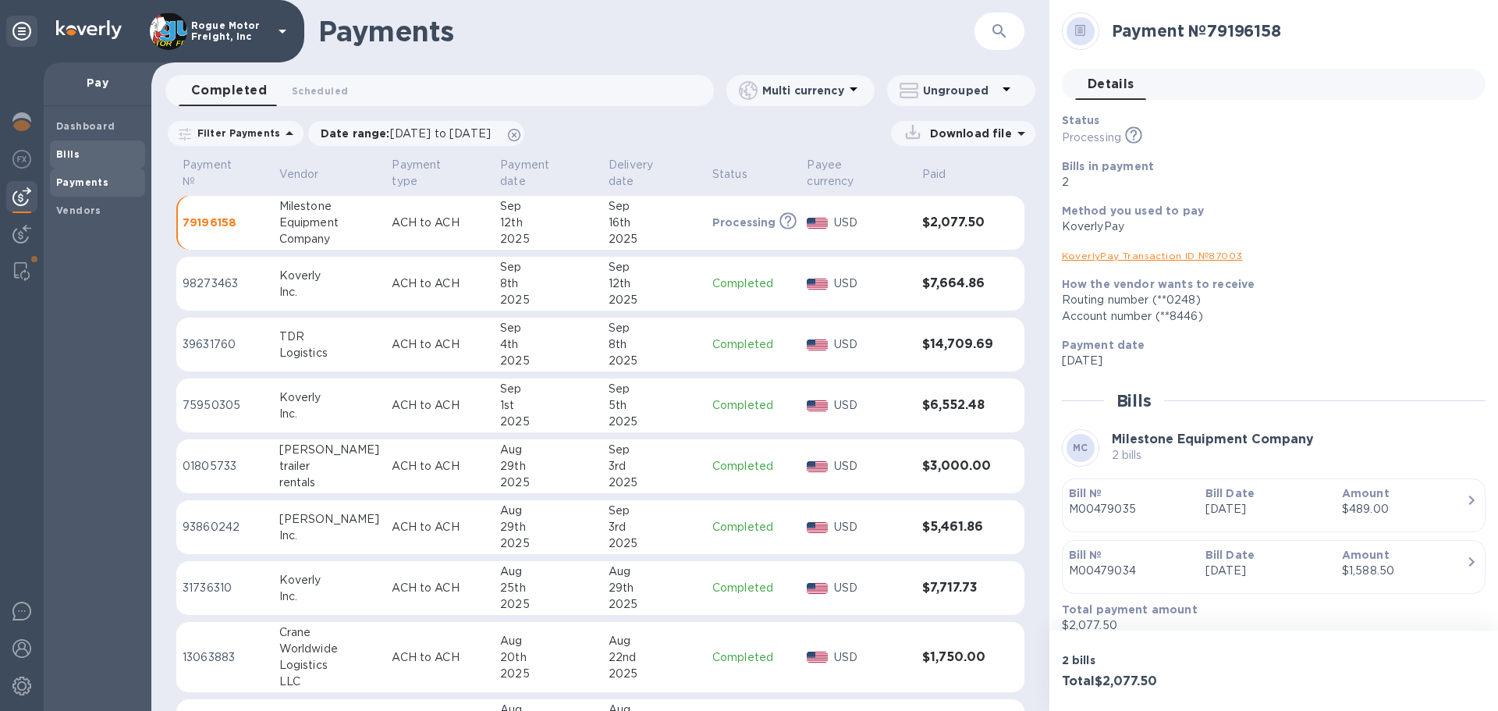
click at [84, 154] on span "Bills" at bounding box center [97, 155] width 83 height 16
